Goal: Information Seeking & Learning: Learn about a topic

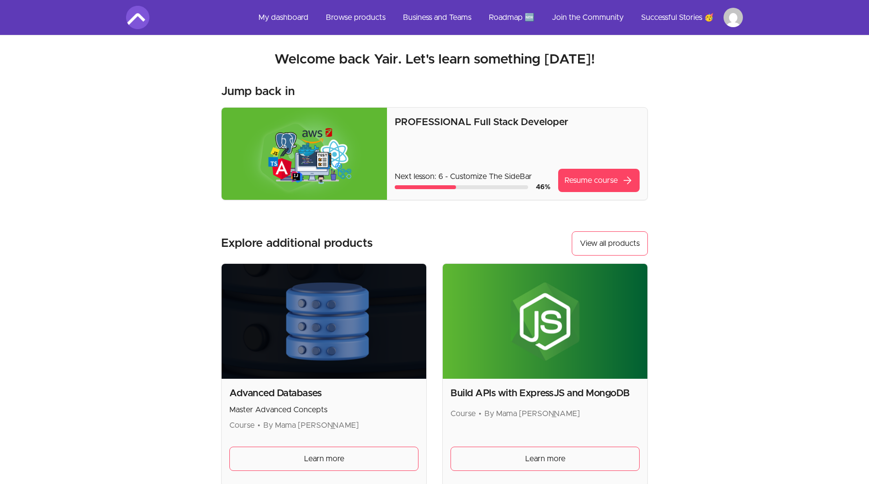
click at [342, 155] on img at bounding box center [304, 154] width 165 height 92
click at [601, 184] on link "Resume course arrow_forward" at bounding box center [599, 180] width 82 height 23
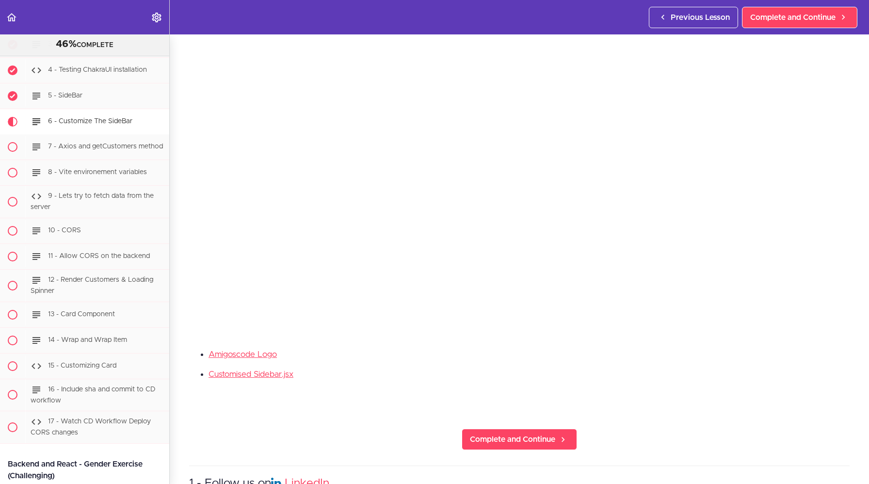
scroll to position [123, 0]
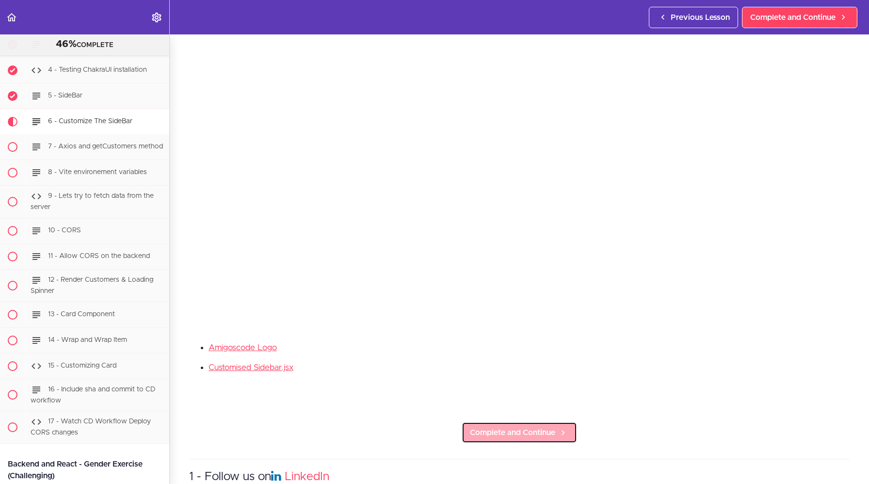
click at [510, 436] on span "Complete and Continue" at bounding box center [512, 433] width 85 height 12
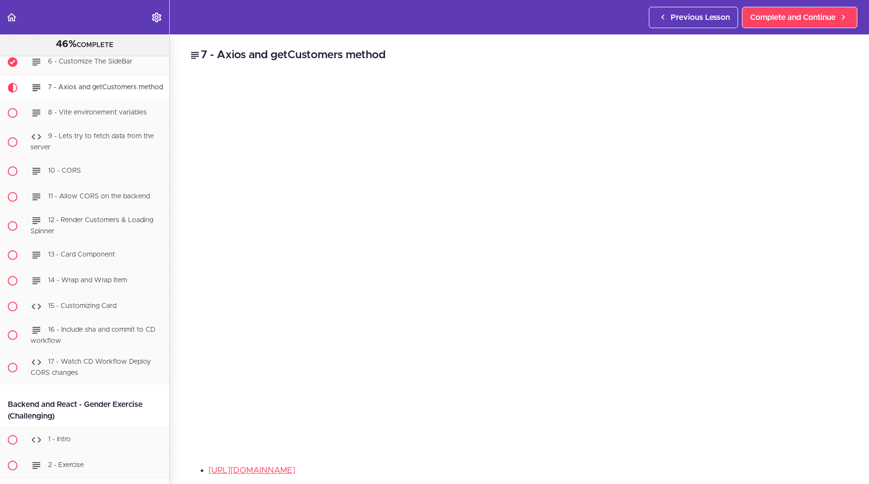
scroll to position [64, 0]
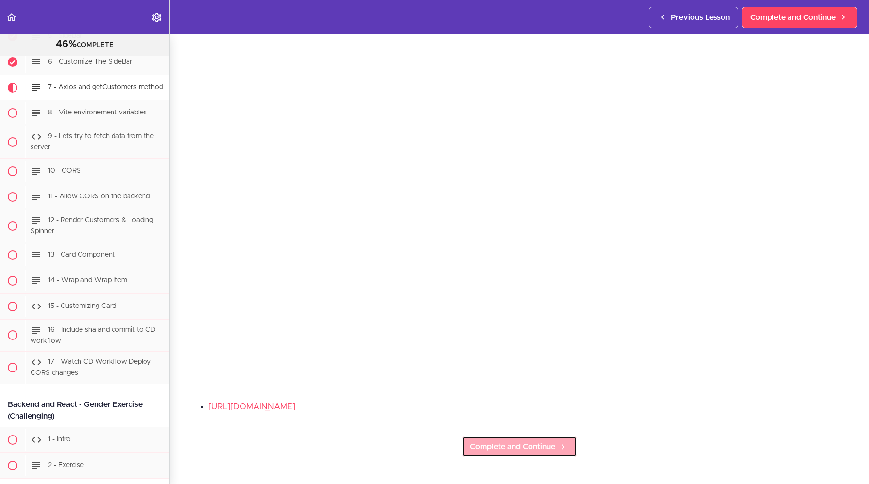
click at [524, 453] on link "Complete and Continue" at bounding box center [519, 446] width 115 height 21
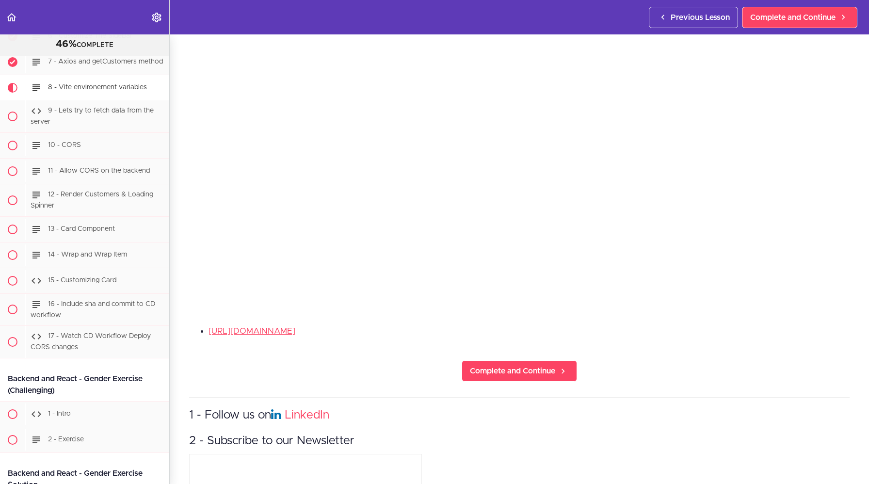
scroll to position [140, 0]
click at [536, 379] on link "Complete and Continue" at bounding box center [519, 370] width 115 height 21
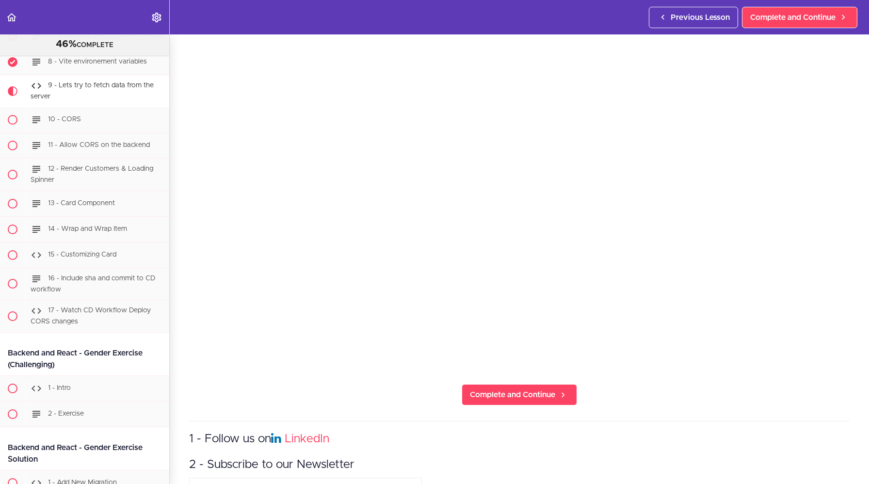
scroll to position [83, 0]
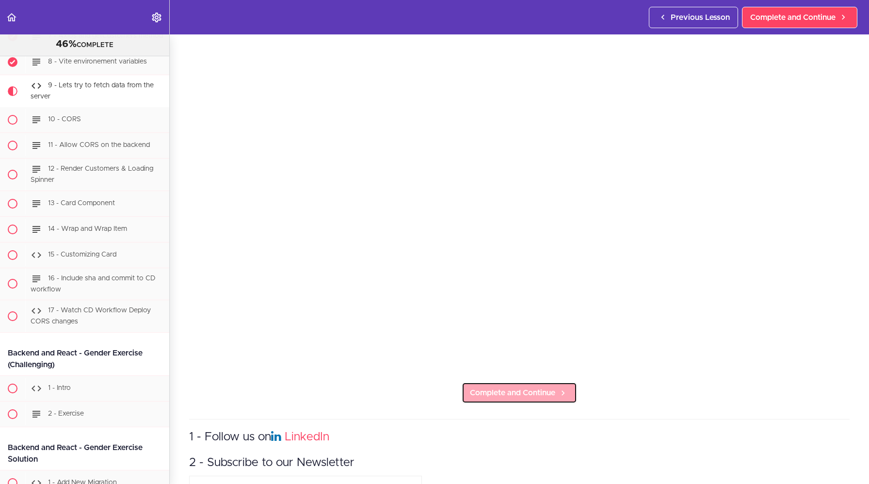
click at [530, 398] on span "Complete and Continue" at bounding box center [512, 393] width 85 height 12
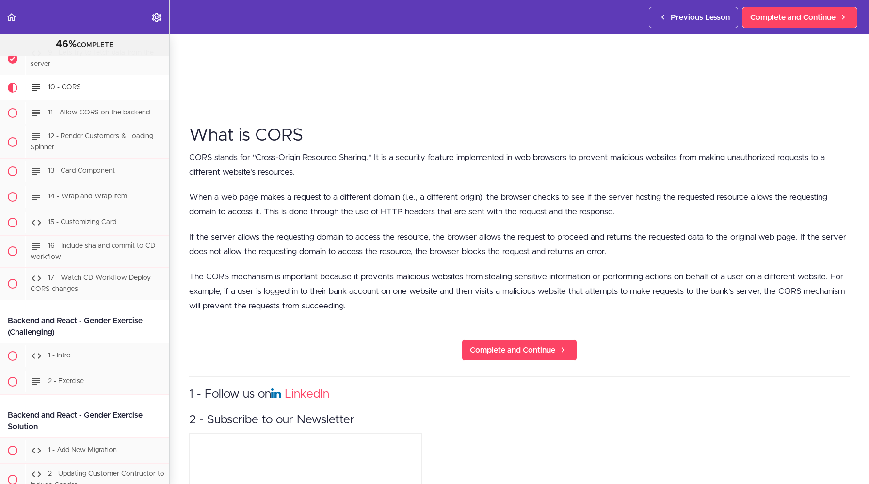
scroll to position [348, 0]
click at [522, 352] on span "Complete and Continue" at bounding box center [512, 350] width 85 height 12
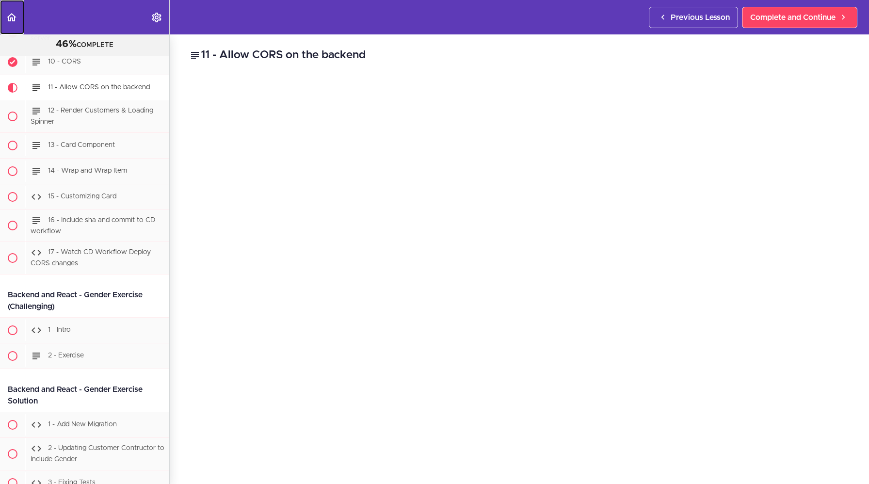
click at [11, 16] on icon "Back to course curriculum" at bounding box center [12, 18] width 12 height 12
